Goal: Task Accomplishment & Management: Use online tool/utility

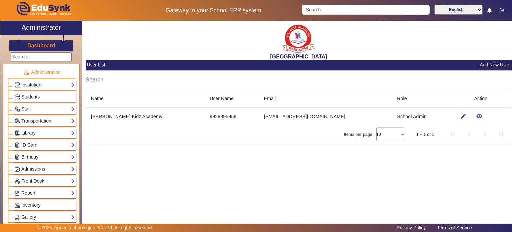
scroll to position [183, 0]
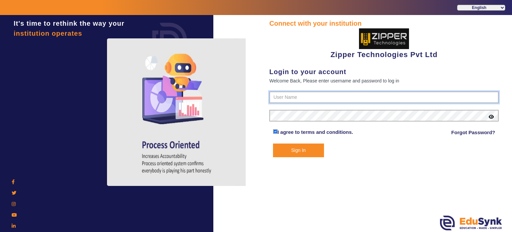
click at [306, 101] on input "text" at bounding box center [383, 97] width 229 height 12
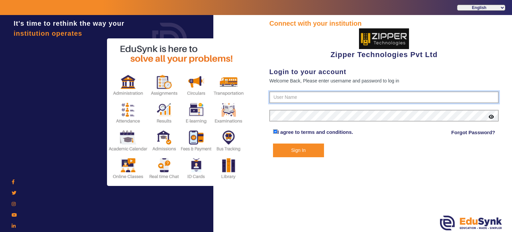
type input "1008790000"
click at [273, 143] on button "Sign In" at bounding box center [298, 150] width 51 height 14
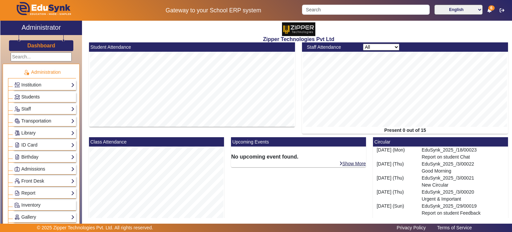
click at [37, 96] on span "Students" at bounding box center [30, 96] width 18 height 5
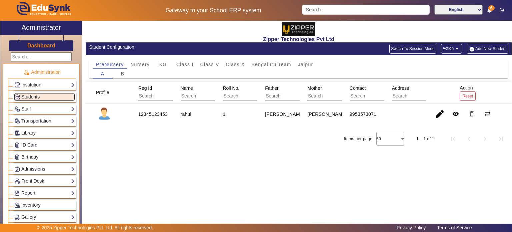
click at [455, 49] on mat-icon "arrow_drop_down" at bounding box center [457, 48] width 7 height 7
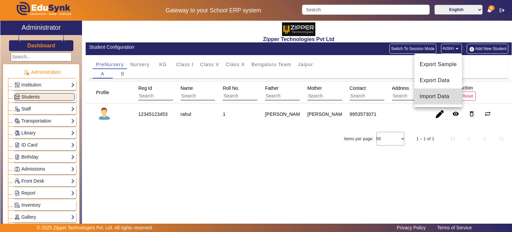
click at [432, 97] on span "Import Data" at bounding box center [438, 96] width 37 height 8
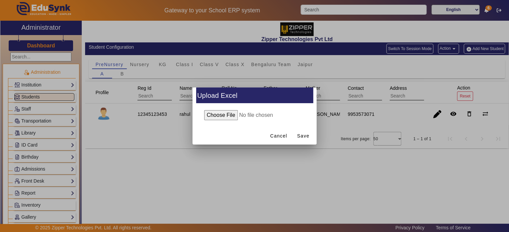
click at [233, 118] on input "file" at bounding box center [254, 115] width 108 height 10
type input "C:\fakepath\Class V_HallTickets.pdf"
click at [304, 135] on span "Save" at bounding box center [303, 135] width 12 height 7
